Goal: Book appointment/travel/reservation

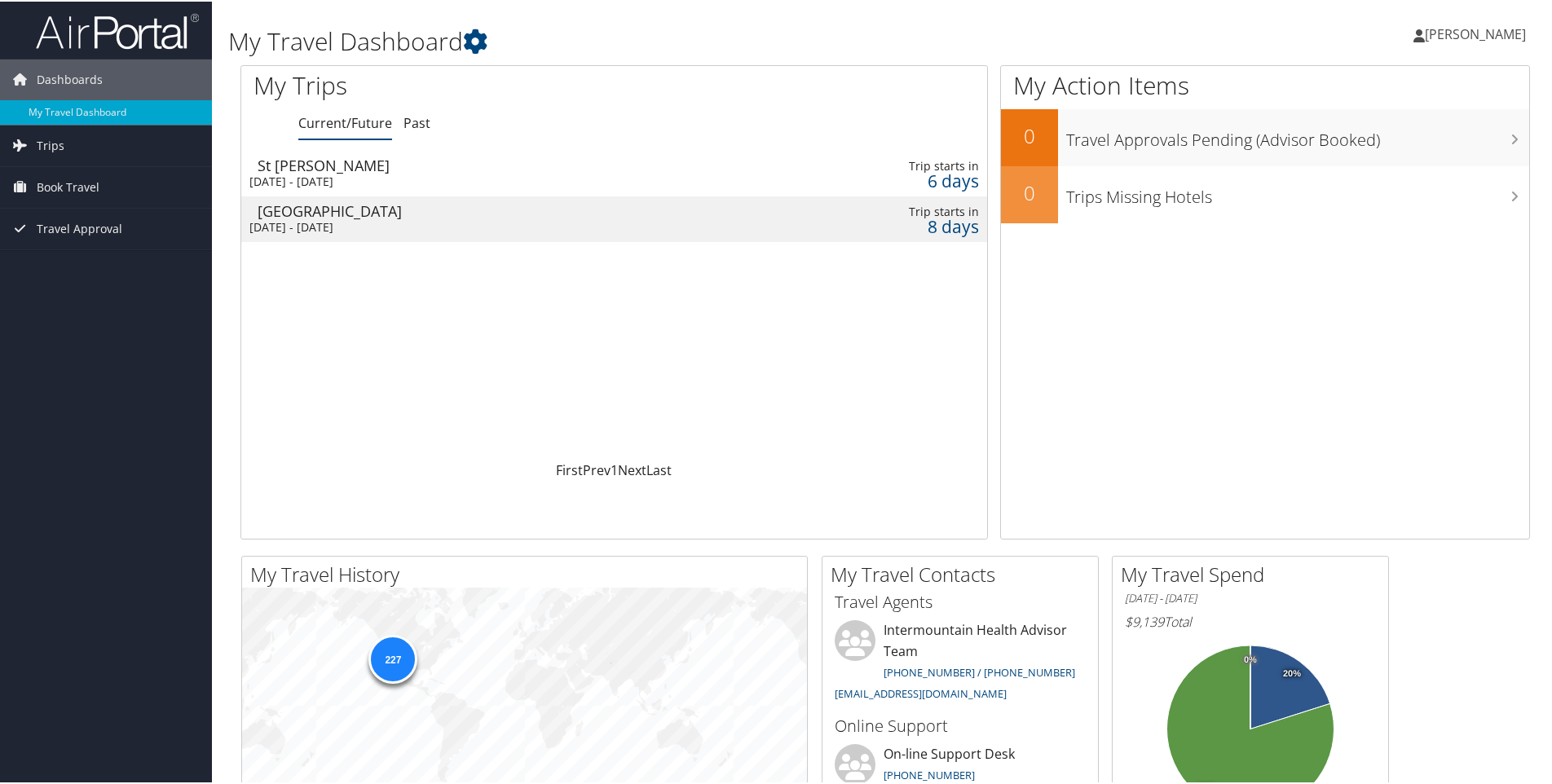
click at [345, 171] on td "St George Sun 5 Oct 2025 - Tue 7 Oct 2025" at bounding box center [474, 172] width 466 height 46
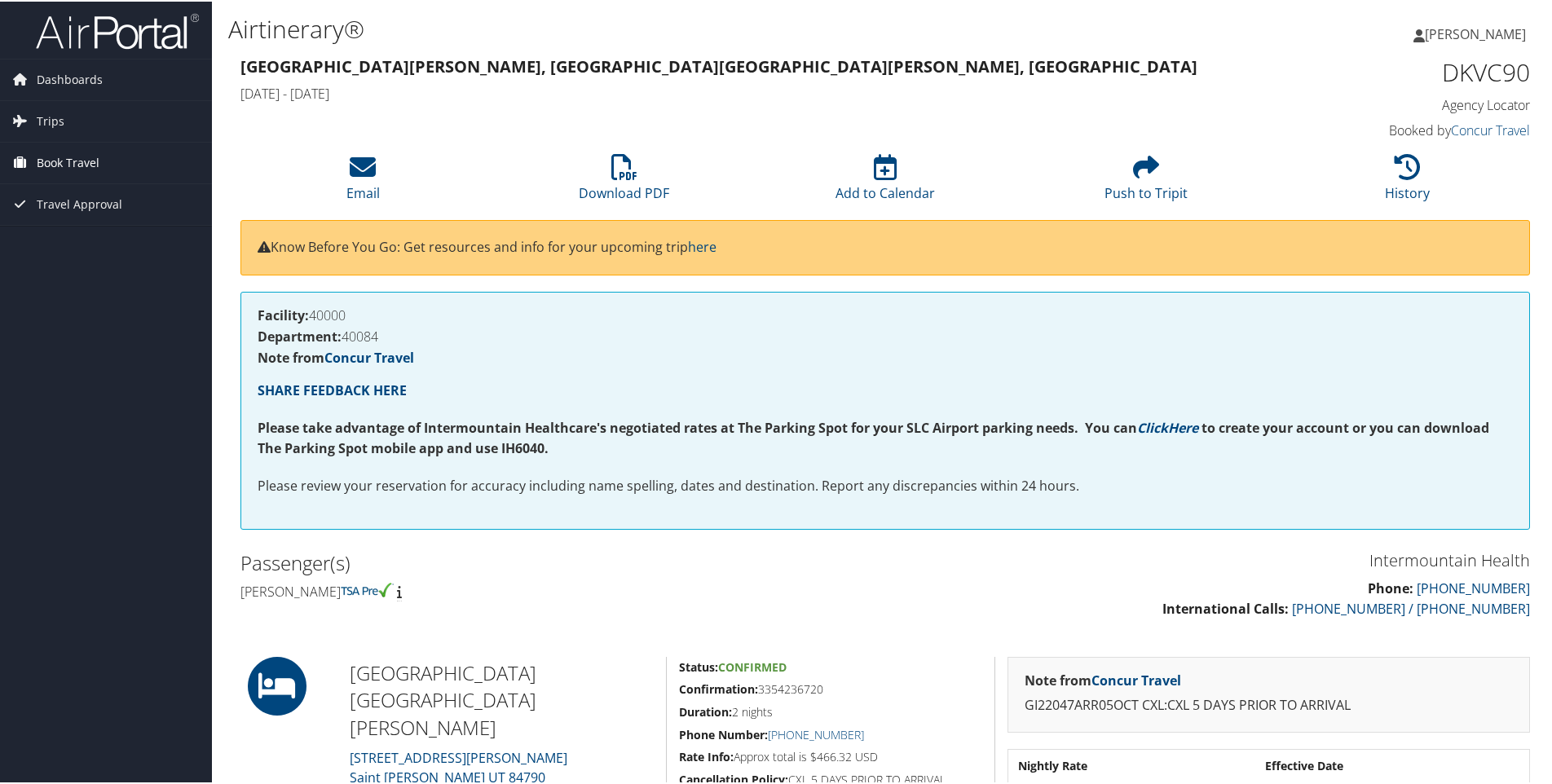
click at [85, 163] on span "Book Travel" at bounding box center [67, 161] width 62 height 40
click at [109, 239] on link "Book/Manage Online Trips" at bounding box center [106, 242] width 212 height 24
